Goal: Task Accomplishment & Management: Manage account settings

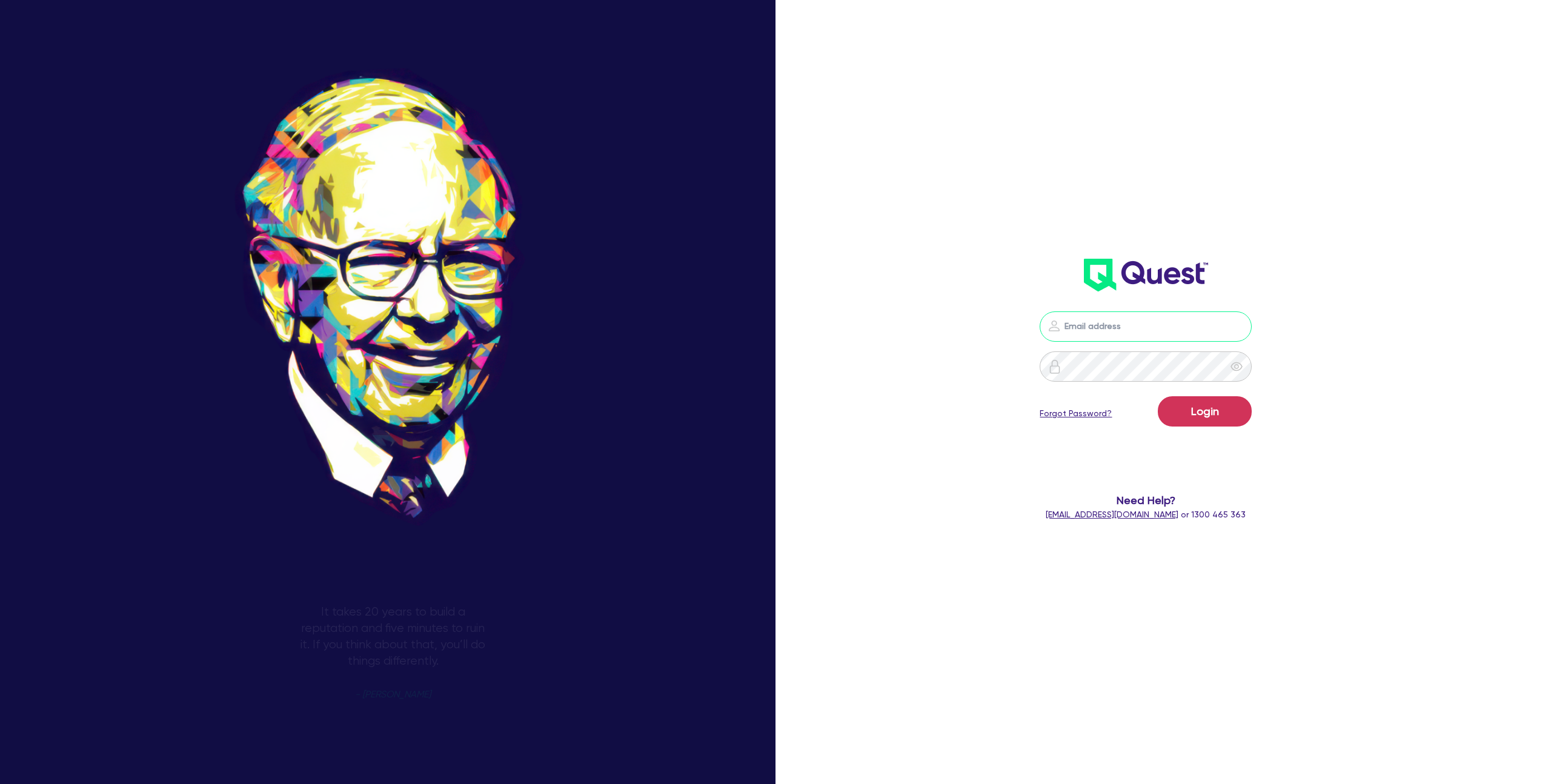
click at [1103, 318] on input "email" at bounding box center [1145, 326] width 212 height 30
type input "kurniawan.wijaya+broker@quest.finance"
click at [933, 450] on form "kurniawan.wijaya+broker@quest.finance Login Forgot Password? Need Help? help@qu…" at bounding box center [1146, 416] width 429 height 210
click at [1202, 419] on button "Login" at bounding box center [1205, 411] width 94 height 30
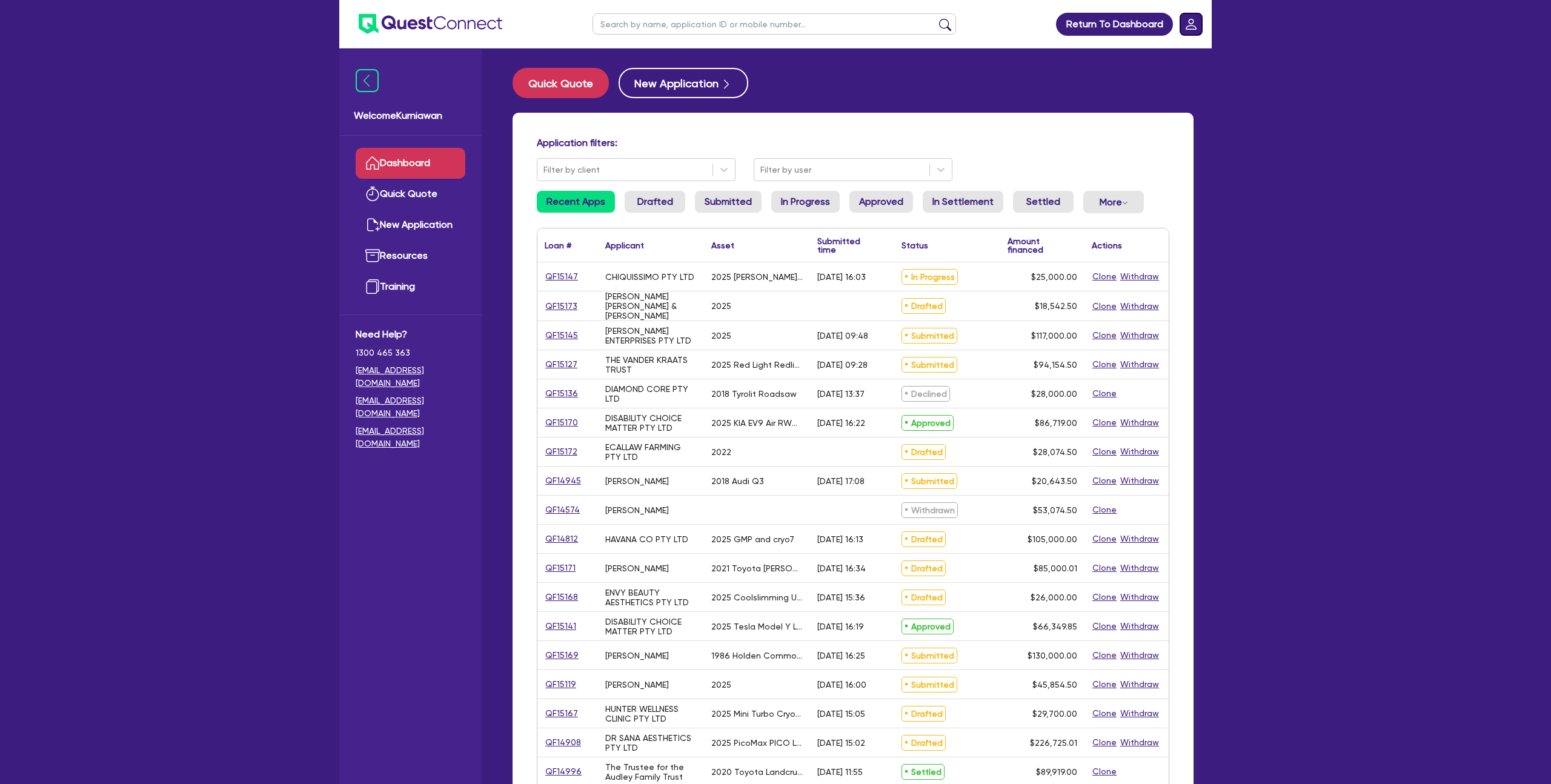
click at [1190, 17] on rect "Dropdown toggle" at bounding box center [1191, 24] width 22 height 22
click at [1154, 55] on link "Edit Profile" at bounding box center [1156, 55] width 91 height 23
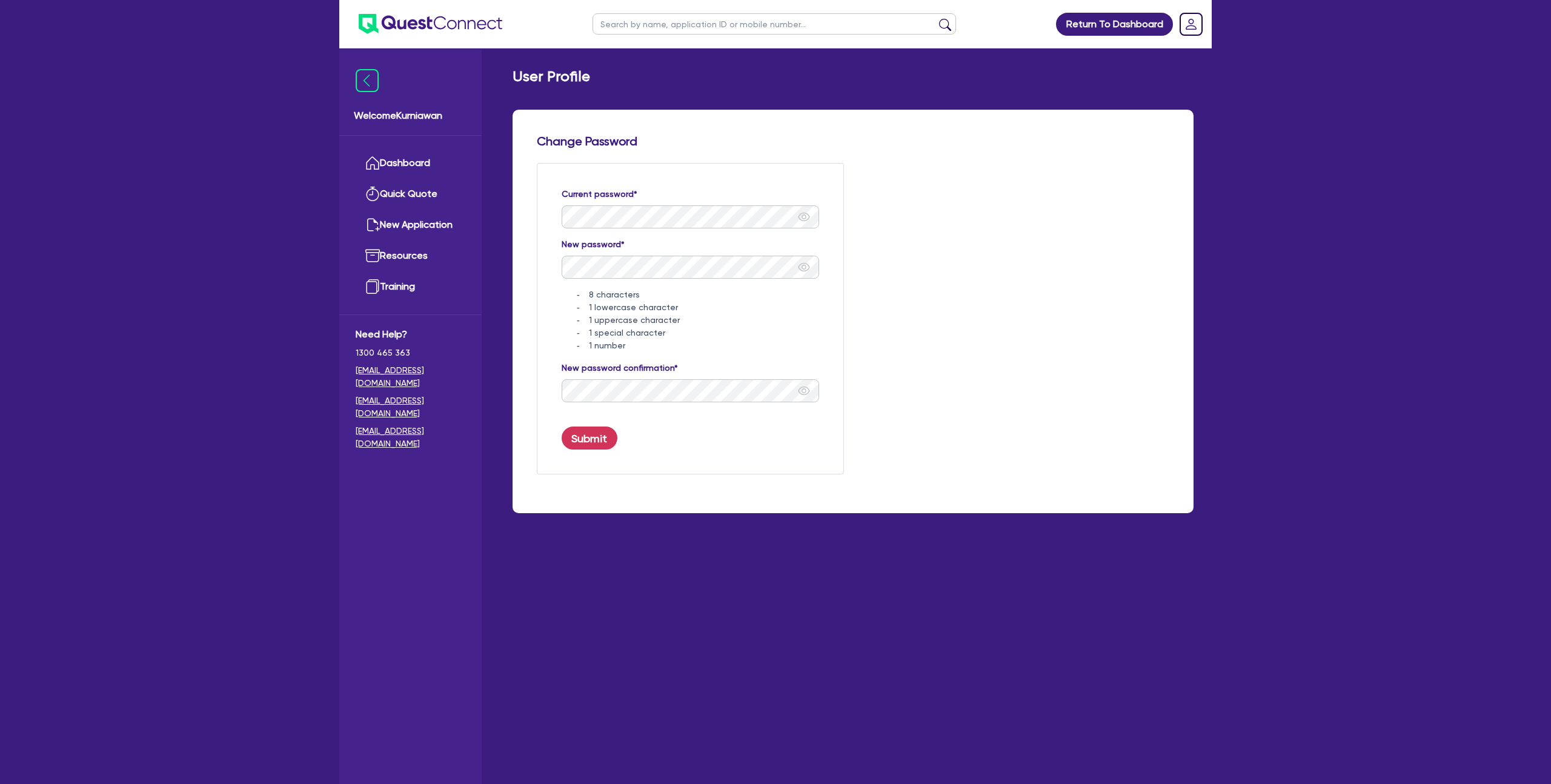
click at [1024, 318] on div "Change Password Current password* New password* 8 characters 1 lowercase charac…" at bounding box center [853, 312] width 651 height 355
